Goal: Transaction & Acquisition: Purchase product/service

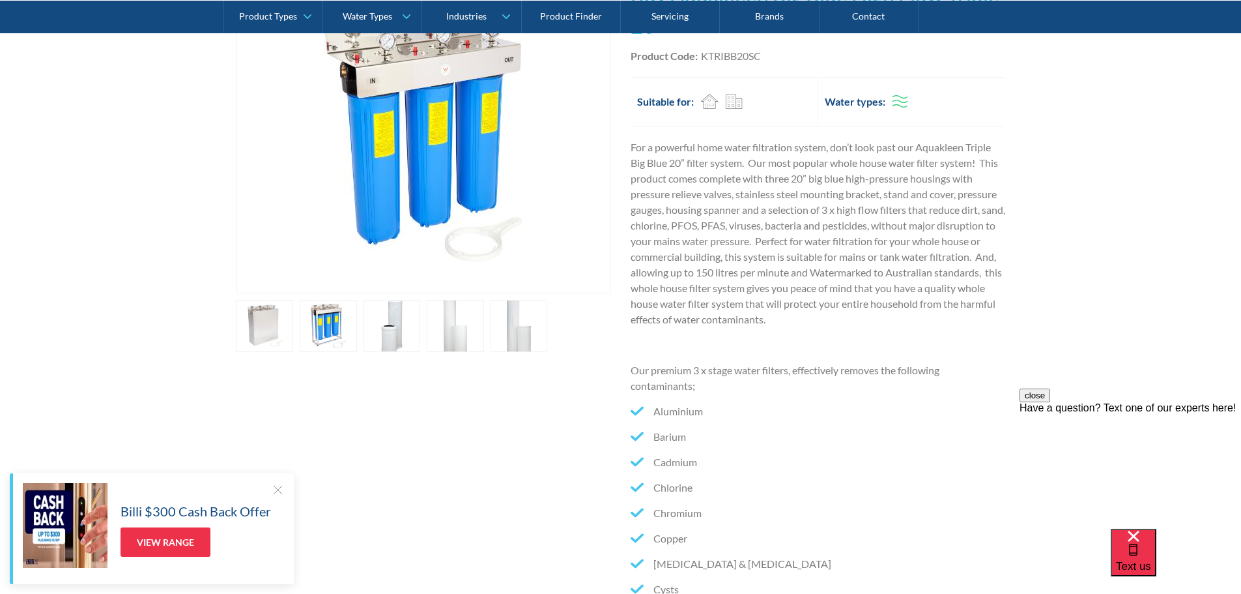
scroll to position [261, 0]
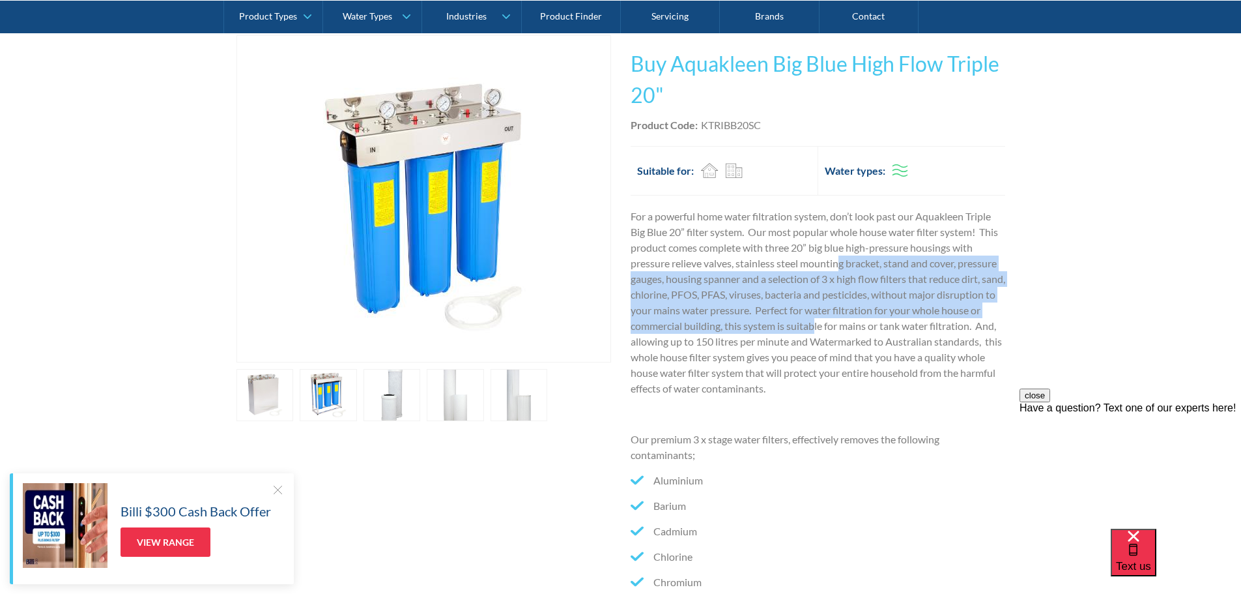
drag, startPoint x: 873, startPoint y: 303, endPoint x: 841, endPoint y: 252, distance: 60.0
click at [841, 254] on p "For a powerful home water filtration system, don’t look past our Aquakleen Trip…" at bounding box center [818, 303] width 375 height 188
click at [841, 252] on p "For a powerful home water filtration system, don’t look past our Aquakleen Trip…" at bounding box center [818, 303] width 375 height 188
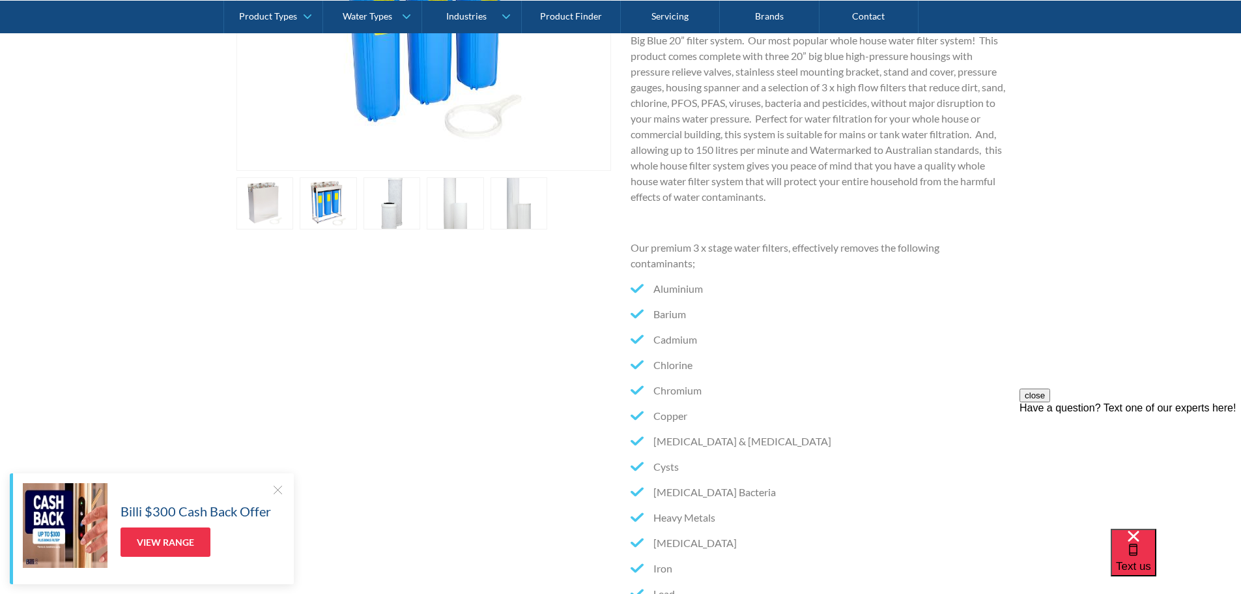
scroll to position [0, 0]
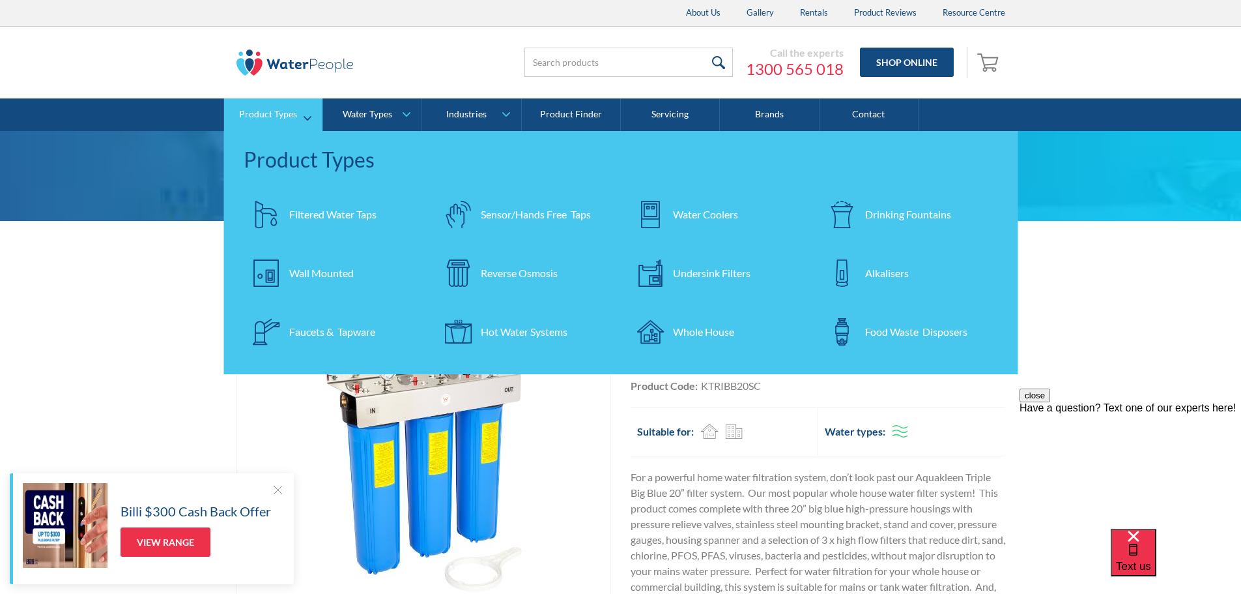
click at [691, 337] on div "Whole House" at bounding box center [703, 332] width 61 height 16
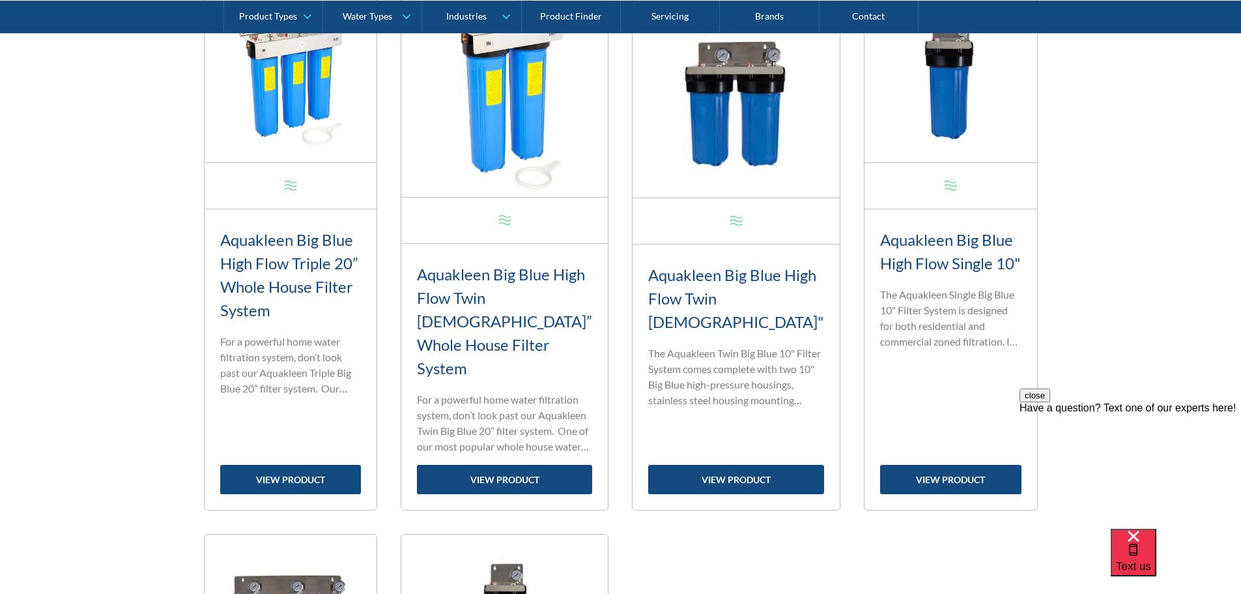
scroll to position [586, 0]
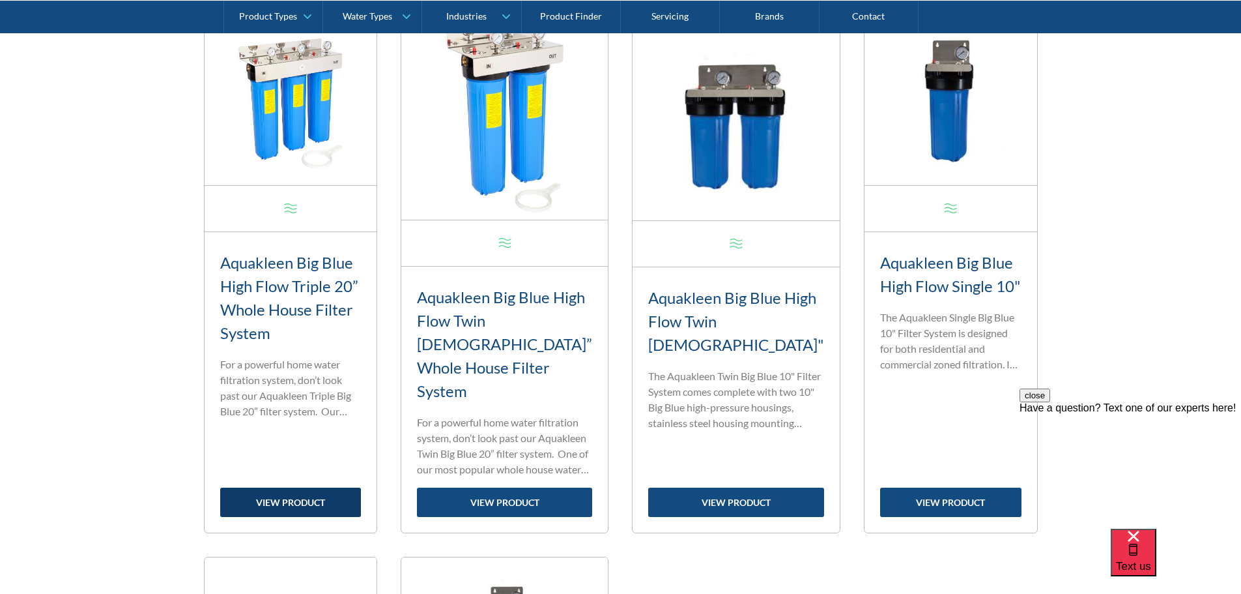
click at [329, 487] on link "view product" at bounding box center [290, 501] width 141 height 29
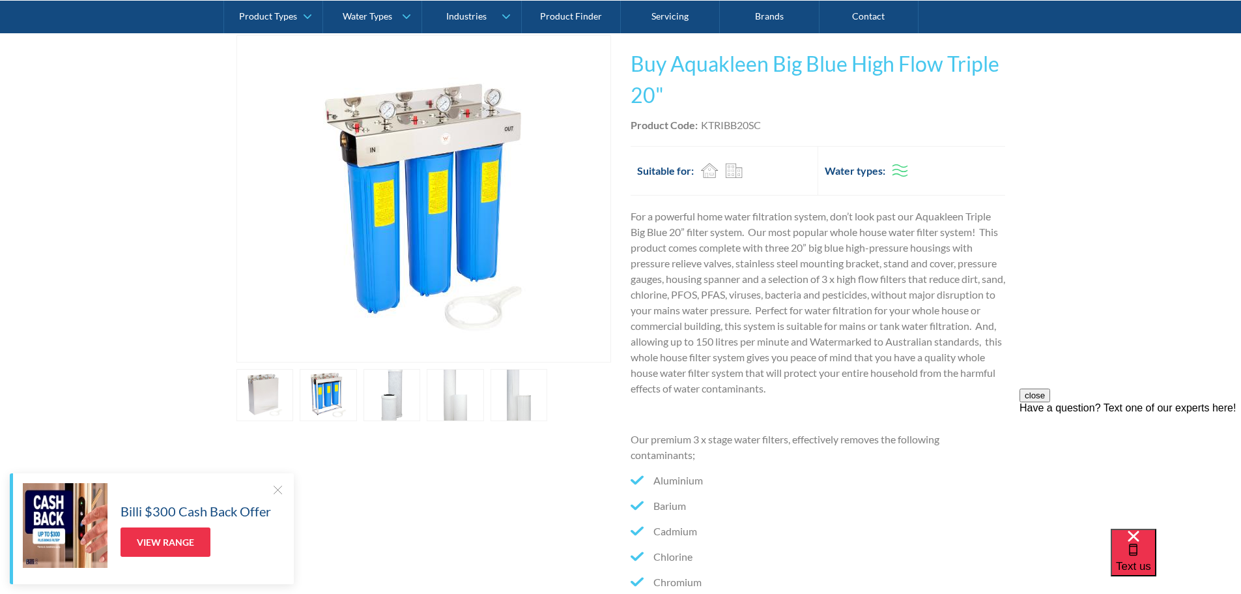
click at [771, 237] on p "For a powerful home water filtration system, don’t look past our Aquakleen Trip…" at bounding box center [818, 303] width 375 height 188
click at [811, 240] on p "For a powerful home water filtration system, don’t look past our Aquakleen Trip…" at bounding box center [818, 303] width 375 height 188
click at [902, 166] on div "Ambient" at bounding box center [900, 170] width 16 height 16
click at [895, 168] on div "Ambient" at bounding box center [900, 170] width 16 height 16
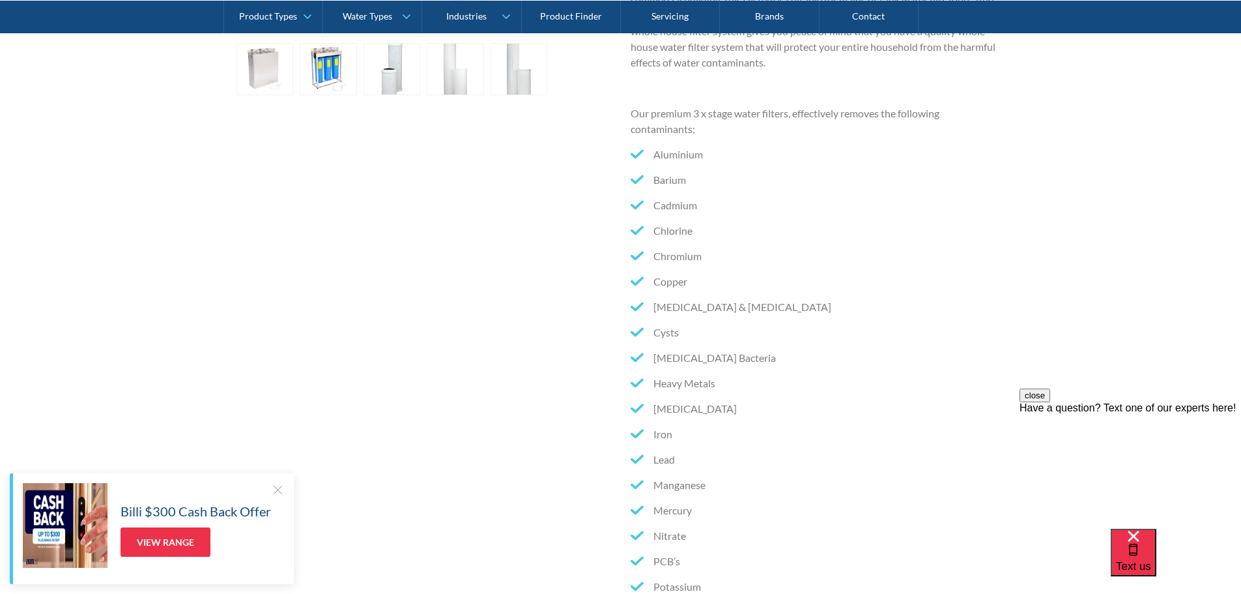
click at [170, 352] on div "Play video Fits Most Brands Best Seller No items found. This tap design is incl…" at bounding box center [620, 295] width 1241 height 1210
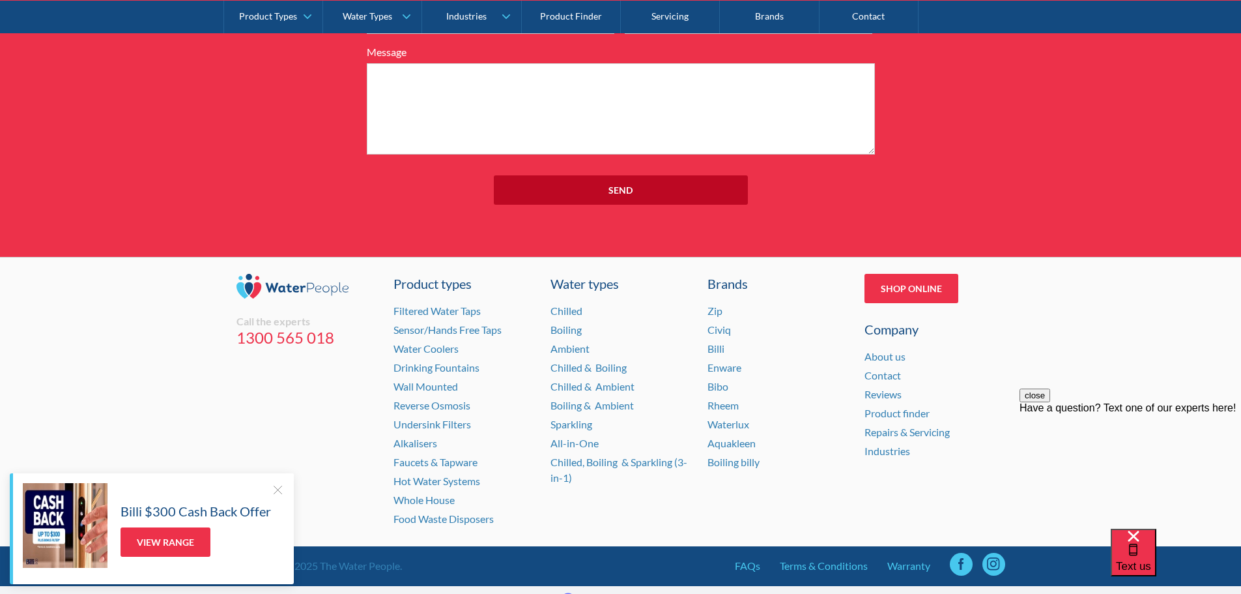
scroll to position [2281, 0]
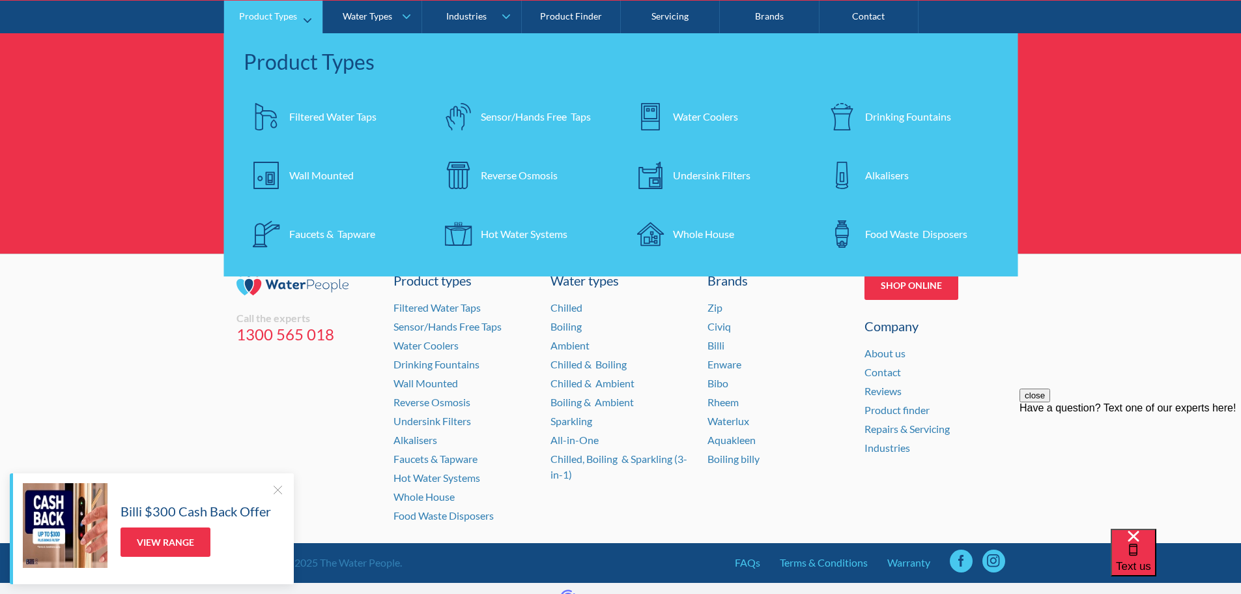
click at [279, 20] on div "Product Types" at bounding box center [268, 15] width 58 height 11
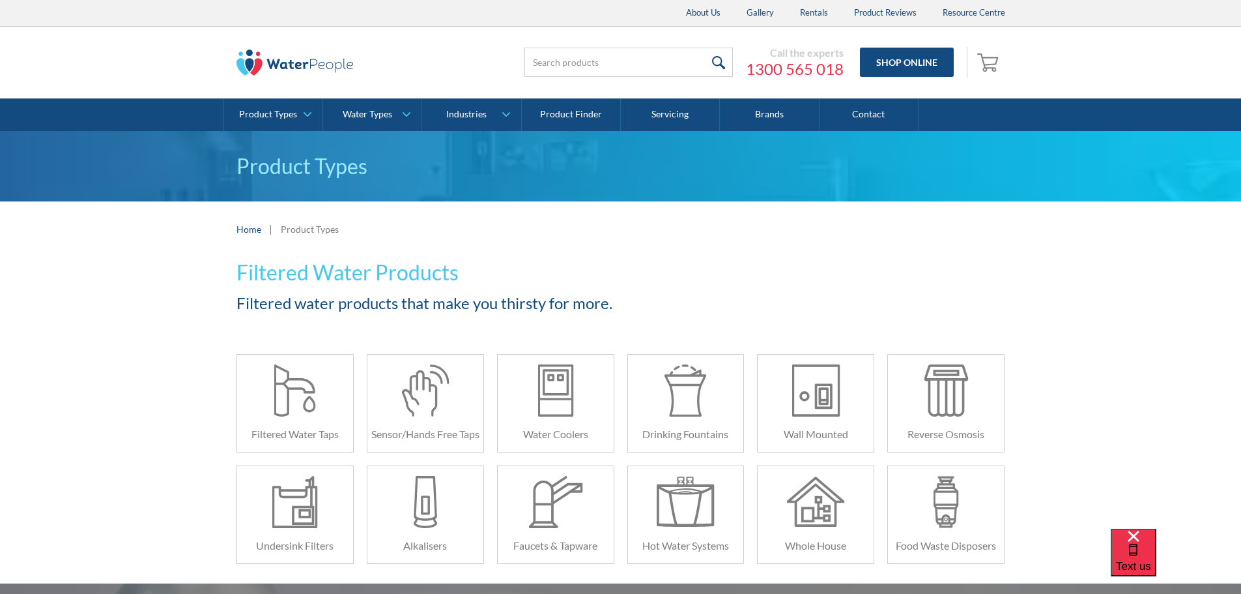
click at [266, 57] on img at bounding box center [295, 63] width 117 height 26
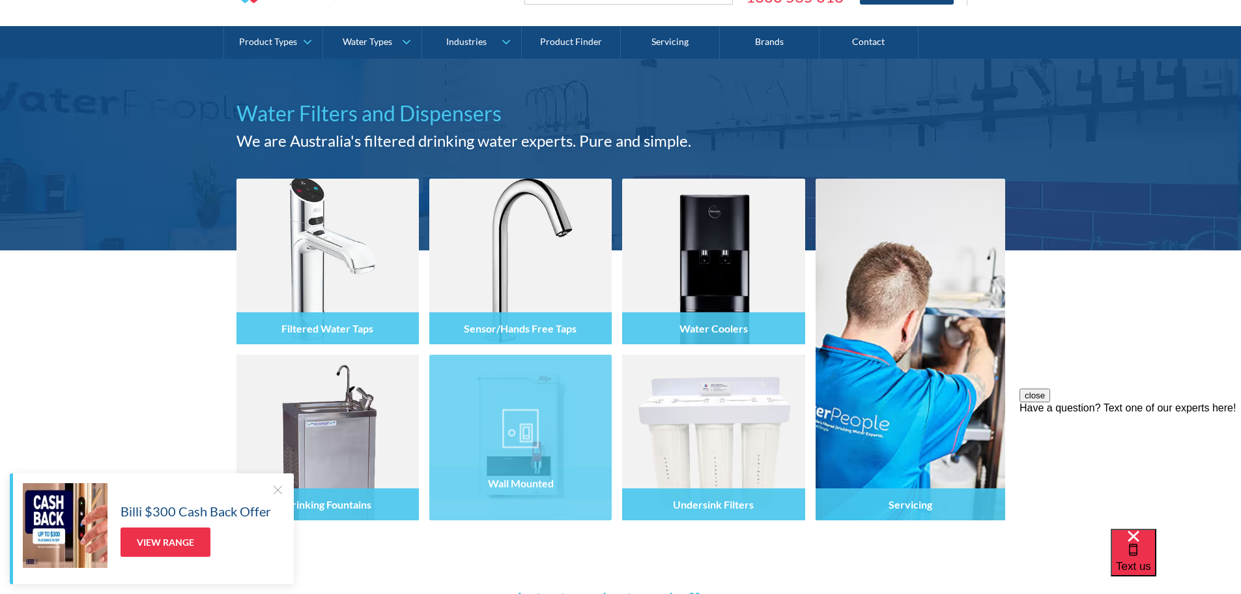
scroll to position [65, 0]
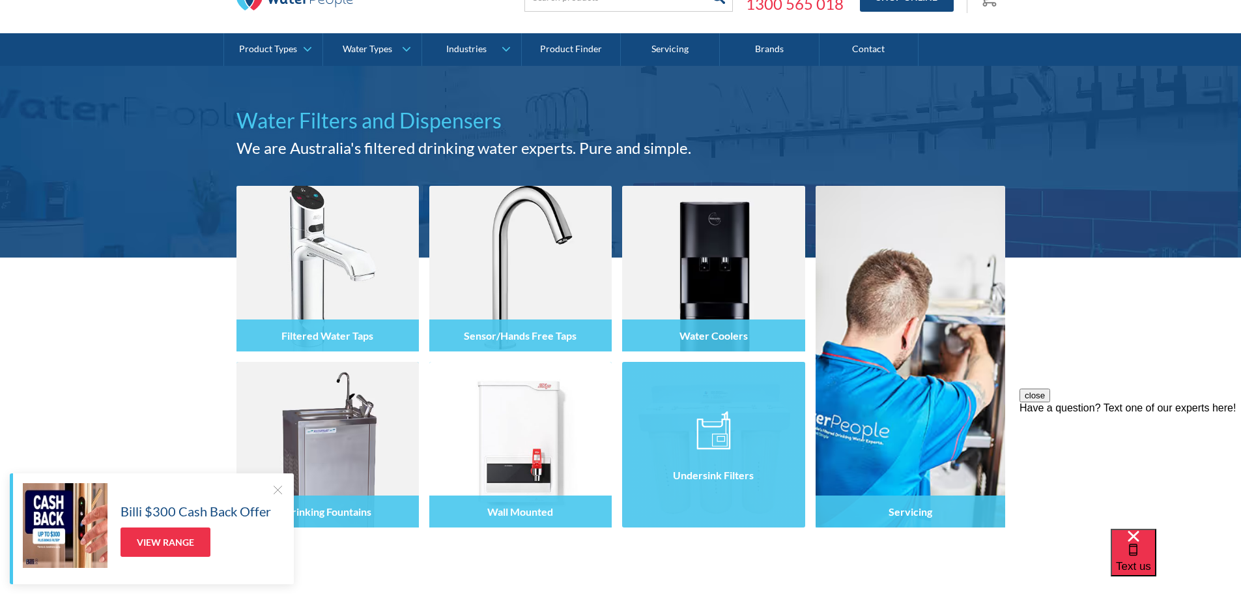
click at [730, 441] on img at bounding box center [714, 429] width 34 height 39
